Goal: Transaction & Acquisition: Purchase product/service

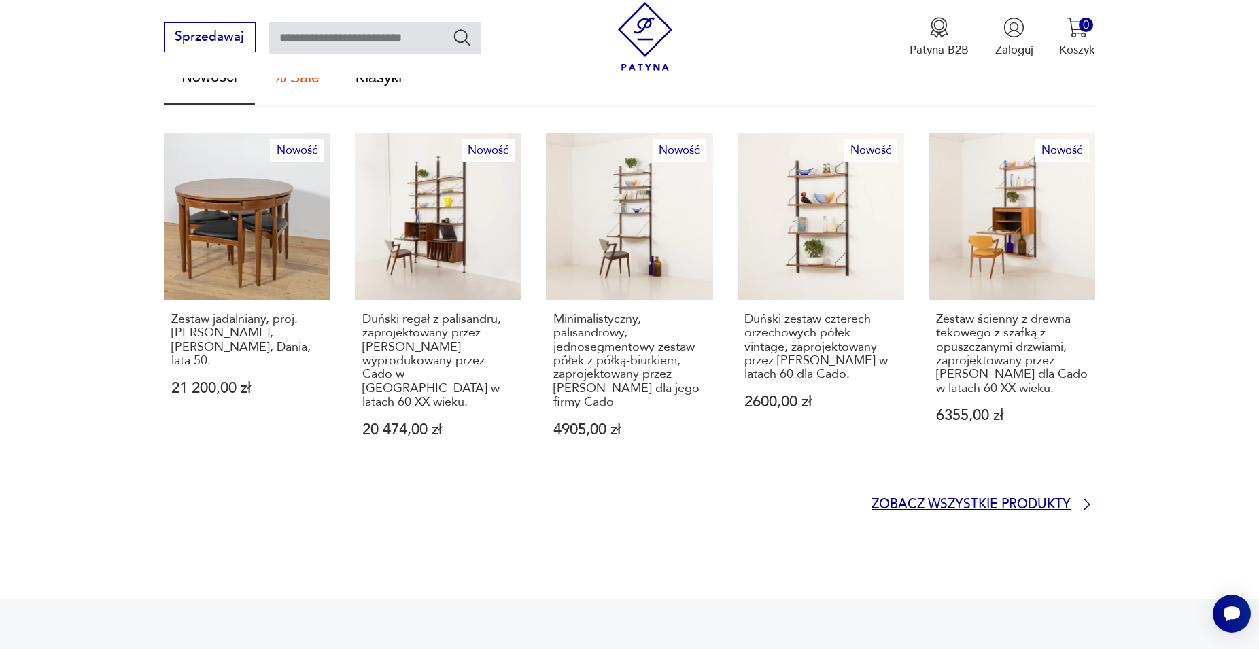
click at [972, 499] on p "Zobacz wszystkie produkty" at bounding box center [970, 504] width 199 height 11
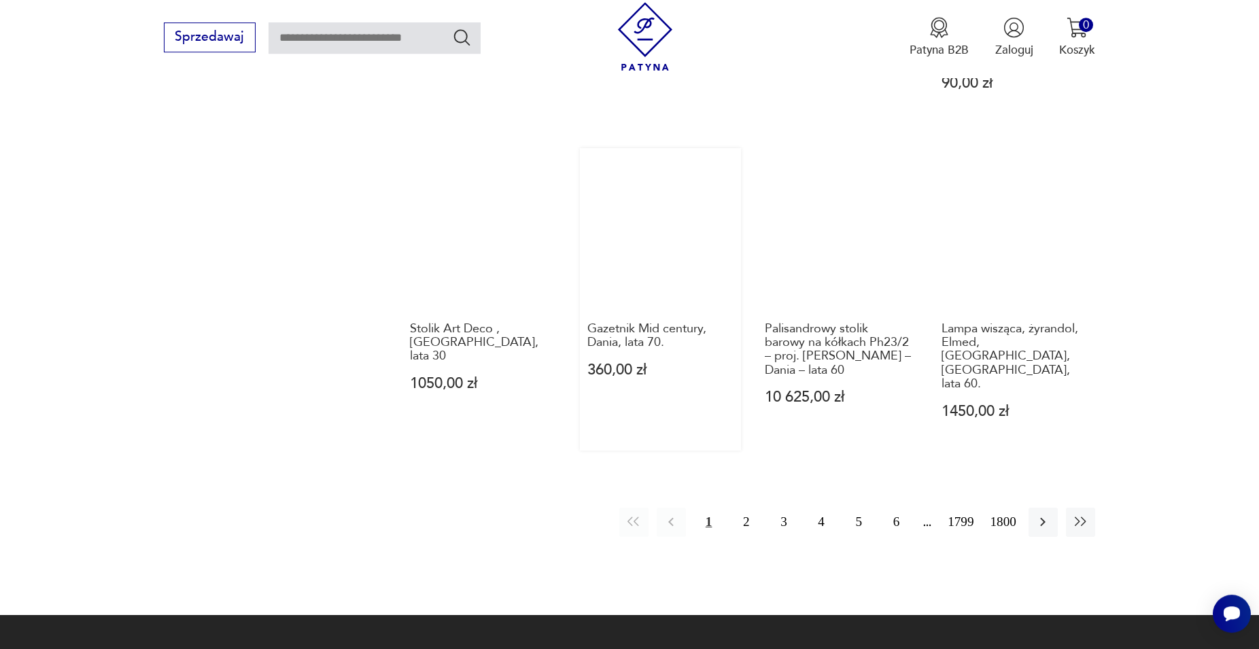
scroll to position [1410, 0]
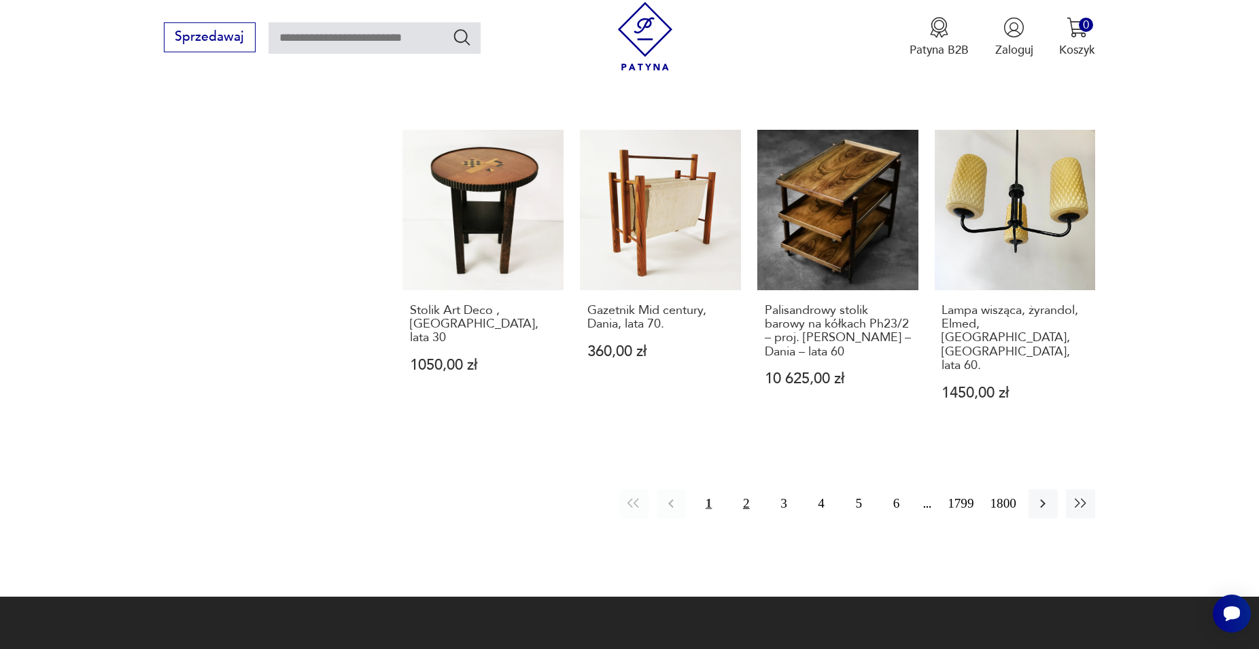
click at [747, 489] on button "2" at bounding box center [745, 503] width 29 height 29
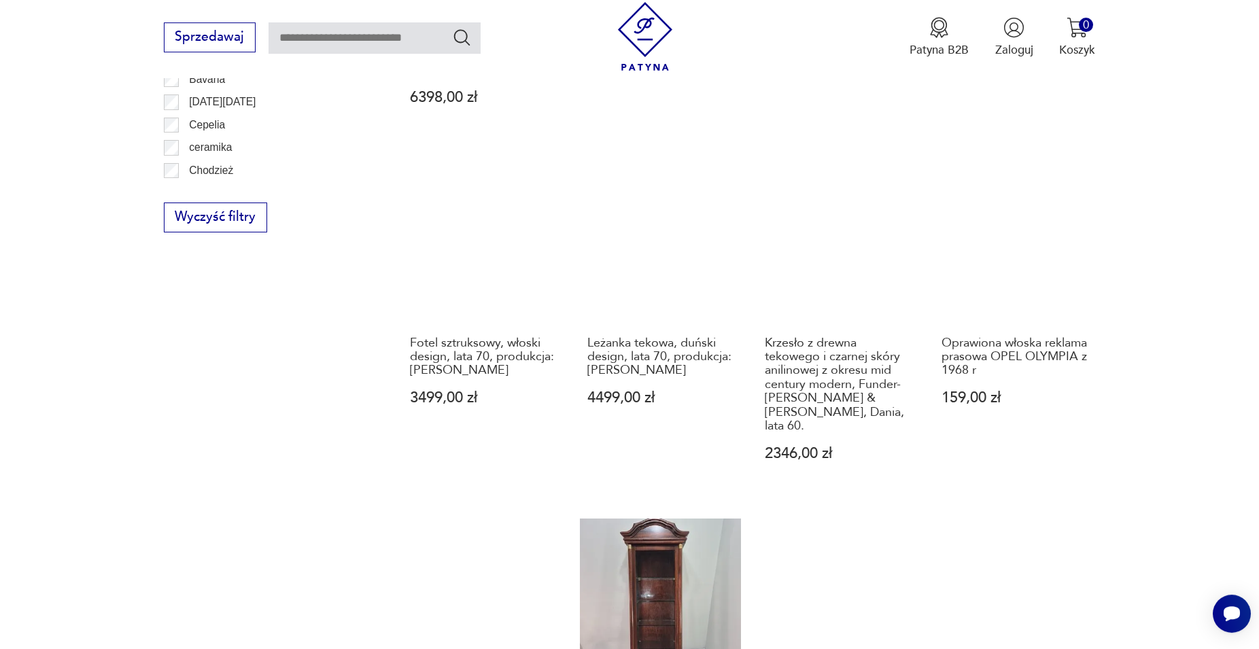
scroll to position [1271, 0]
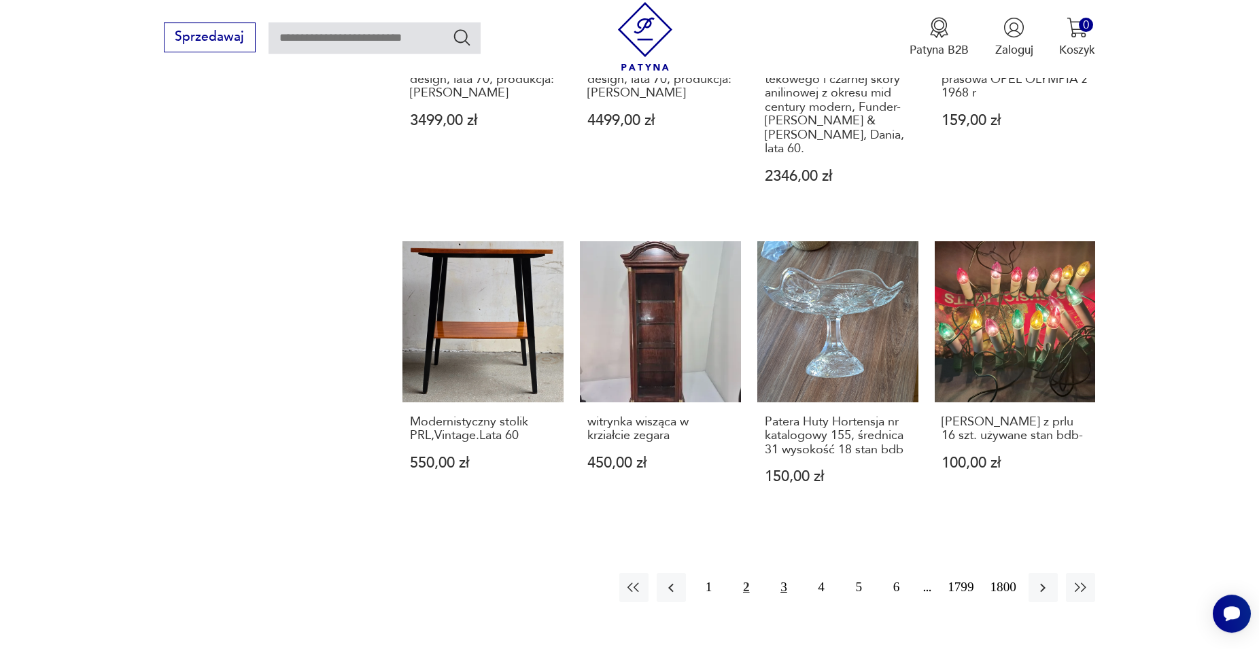
click at [782, 578] on button "3" at bounding box center [783, 587] width 29 height 29
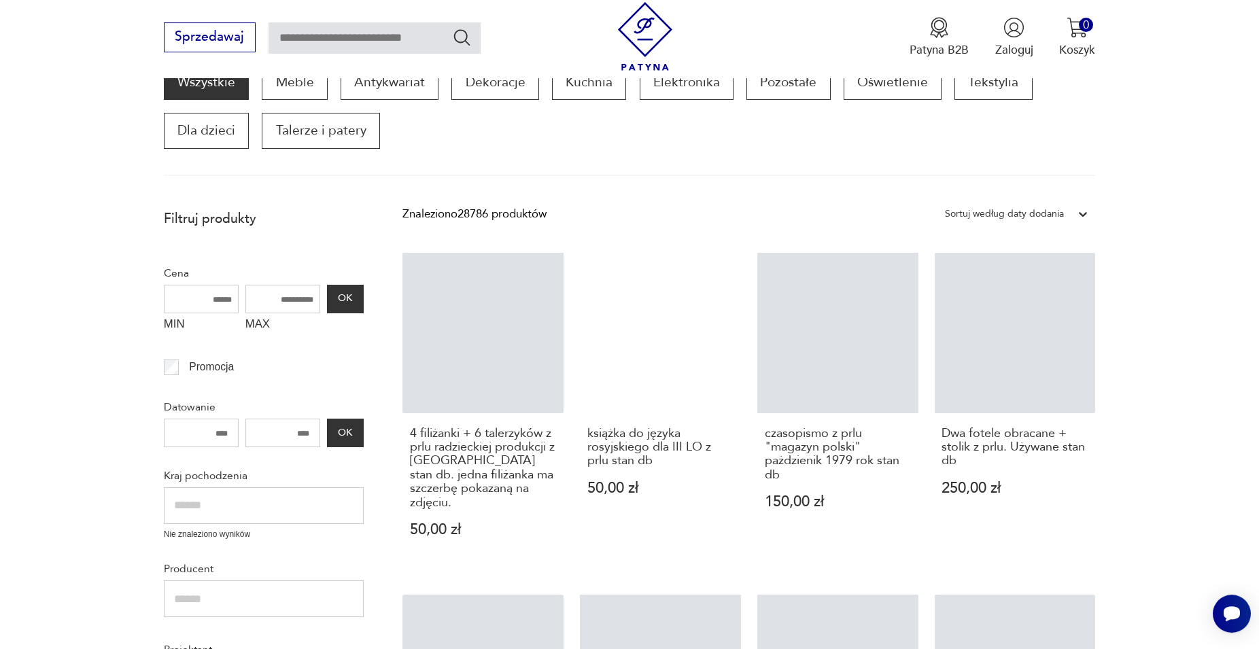
scroll to position [231, 0]
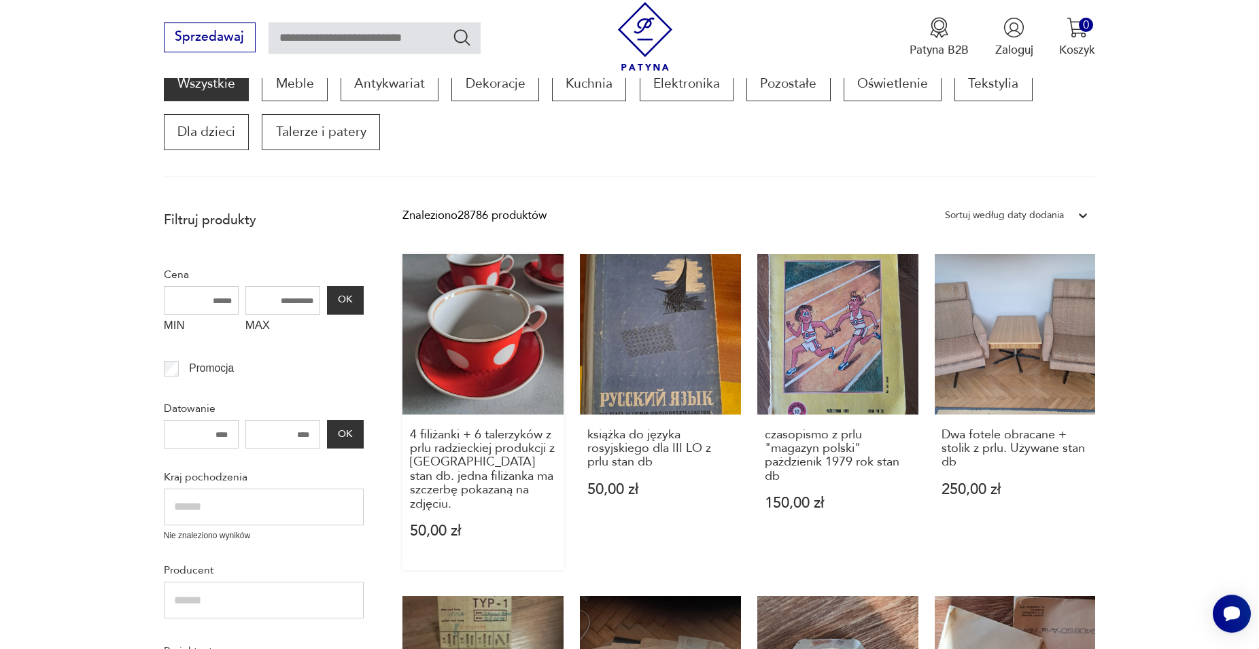
click at [525, 389] on link "4 filiżanki + 6 talerzyków z prlu radzieckiej produkcji z [GEOGRAPHIC_DATA] sta…" at bounding box center [482, 412] width 161 height 316
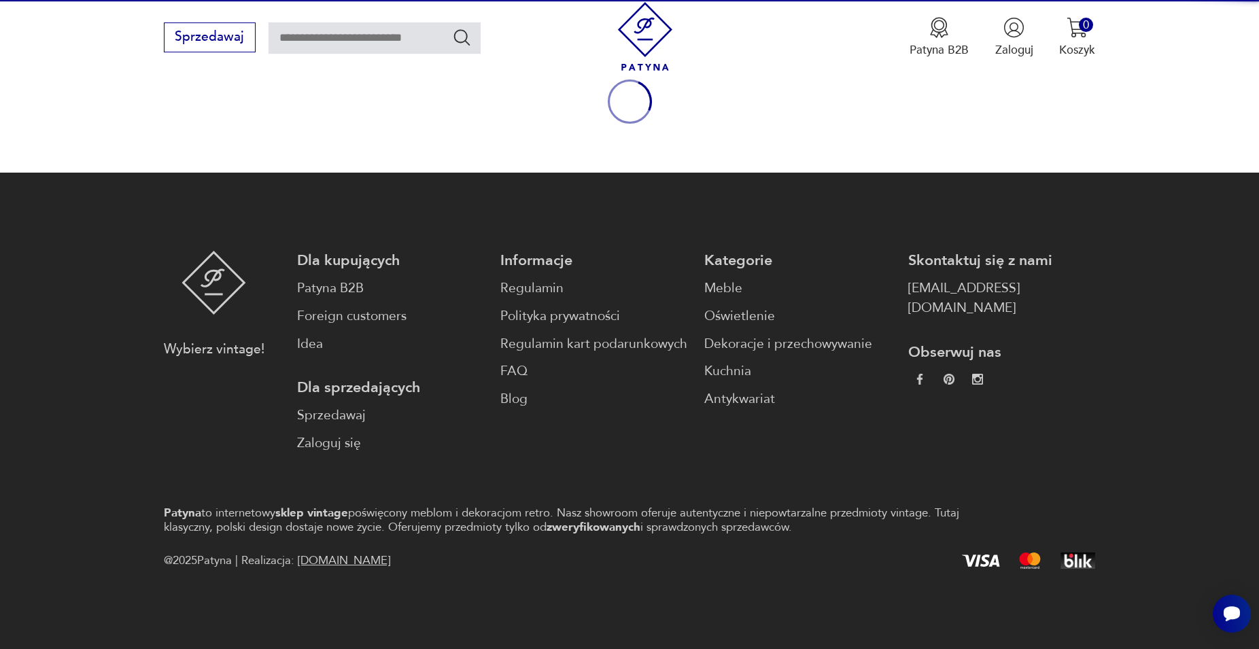
scroll to position [179, 0]
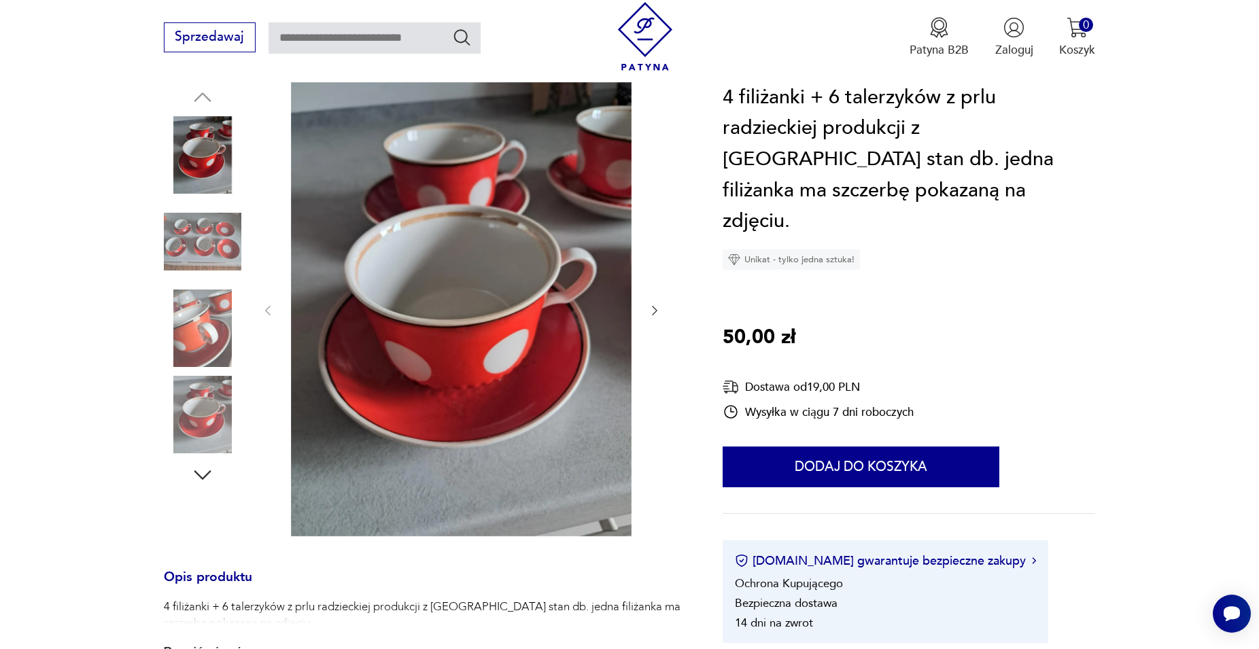
click at [200, 463] on icon "button" at bounding box center [202, 475] width 24 height 24
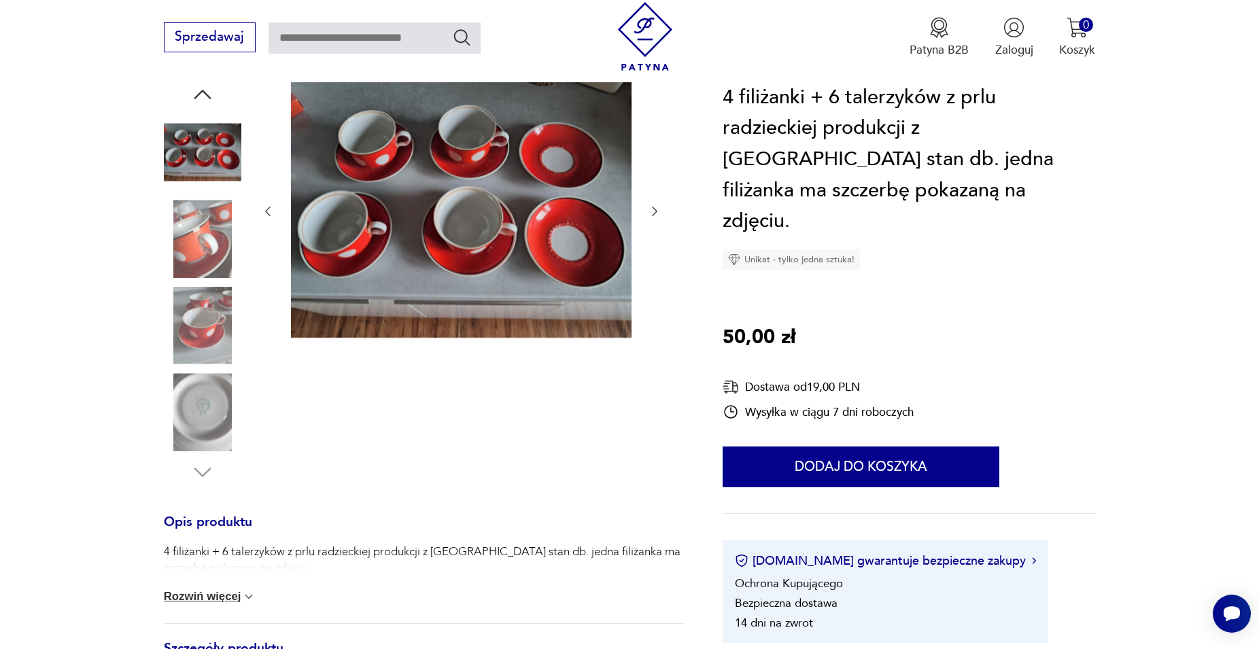
click at [194, 402] on img at bounding box center [202, 411] width 77 height 77
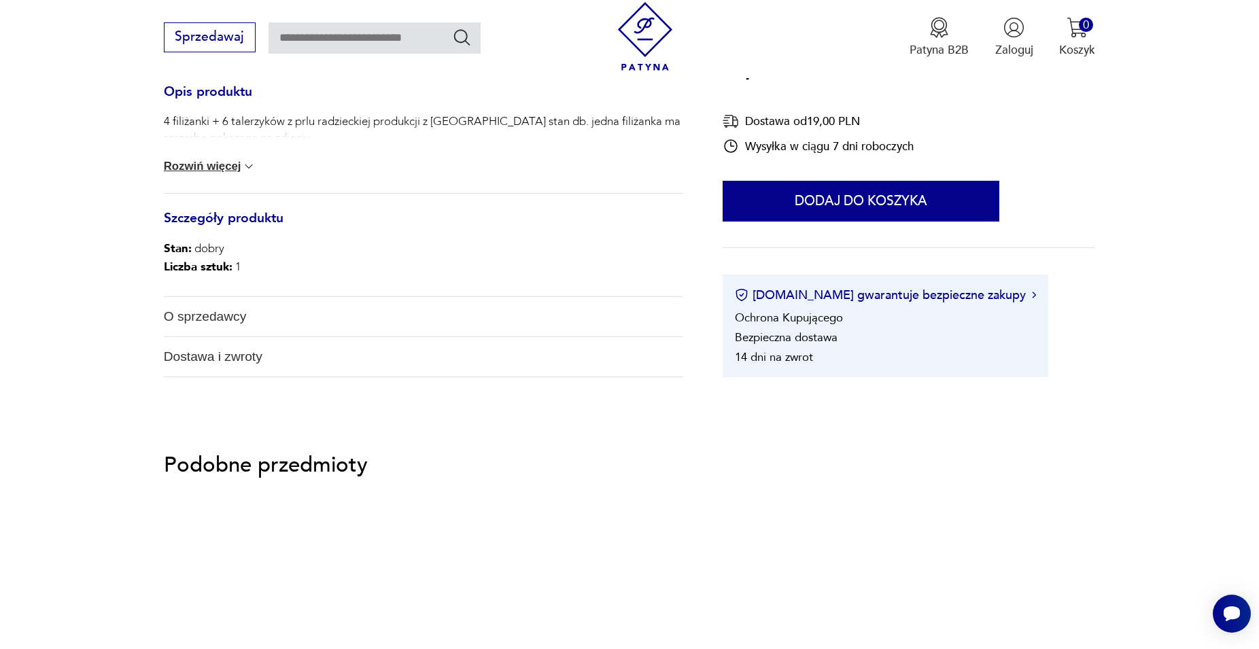
scroll to position [872, 0]
